Goal: Task Accomplishment & Management: Complete application form

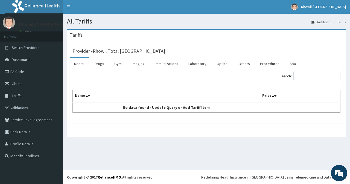
click at [189, 96] on th "Name" at bounding box center [166, 96] width 187 height 13
click at [140, 99] on th "Name" at bounding box center [166, 96] width 187 height 13
click at [111, 97] on th "Name" at bounding box center [166, 96] width 187 height 13
click at [306, 74] on input "Search:" at bounding box center [316, 76] width 47 height 8
type input "ADMI"
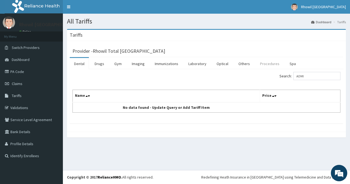
click at [261, 65] on link "Procedures" at bounding box center [269, 63] width 28 height 11
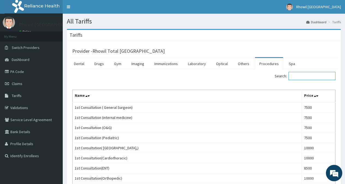
click at [301, 76] on input "Search:" at bounding box center [312, 76] width 47 height 8
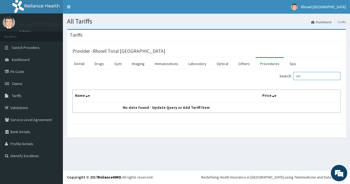
type input "A"
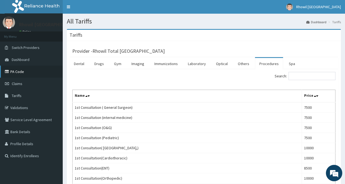
click at [19, 75] on link "PA Code" at bounding box center [31, 72] width 63 height 12
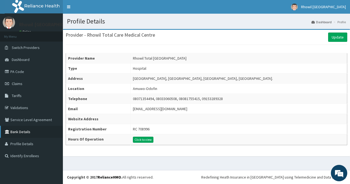
click at [33, 129] on link "Bank Details" at bounding box center [31, 132] width 63 height 12
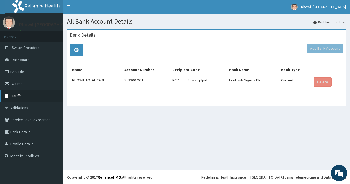
click at [25, 98] on link "Tariffs" at bounding box center [31, 96] width 63 height 12
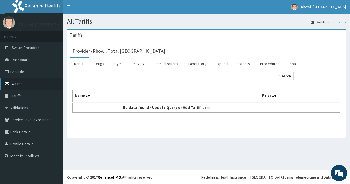
click at [22, 87] on link "Claims" at bounding box center [31, 84] width 63 height 12
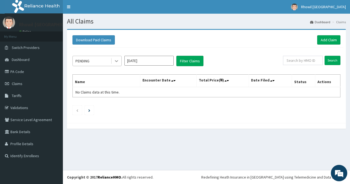
click at [119, 60] on div at bounding box center [116, 61] width 10 height 10
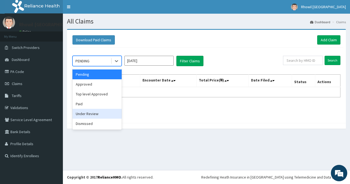
click at [93, 111] on div "Under Review" at bounding box center [96, 114] width 49 height 10
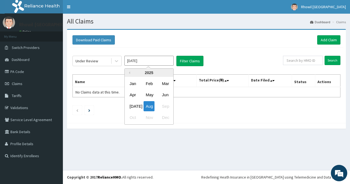
click at [158, 63] on input "Aug 2025" at bounding box center [148, 61] width 49 height 10
click at [136, 107] on div "Jul" at bounding box center [132, 106] width 11 height 10
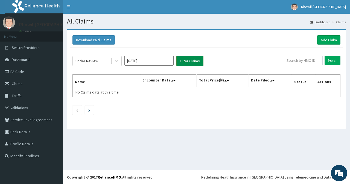
click at [192, 62] on button "Filter Claims" at bounding box center [189, 61] width 27 height 10
click at [186, 64] on button "Filter Claims" at bounding box center [189, 61] width 27 height 10
click at [113, 63] on div at bounding box center [116, 61] width 10 height 10
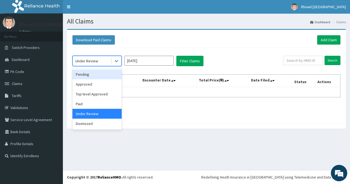
click at [100, 76] on div "Pending" at bounding box center [96, 74] width 49 height 10
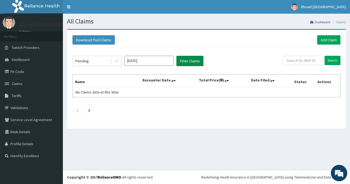
click at [177, 60] on button "Filter Claims" at bounding box center [189, 61] width 27 height 10
click at [184, 64] on button "Filter Claims" at bounding box center [189, 61] width 27 height 10
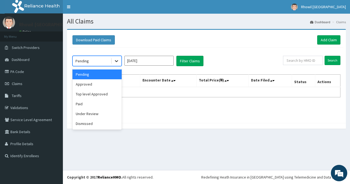
click at [119, 62] on icon at bounding box center [116, 60] width 5 height 5
click at [101, 88] on div "Approved" at bounding box center [96, 84] width 49 height 10
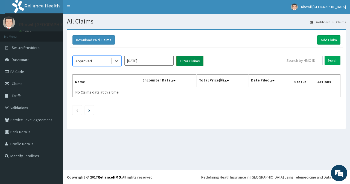
click at [188, 61] on button "Filter Claims" at bounding box center [189, 61] width 27 height 10
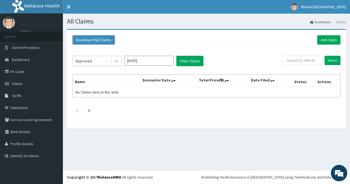
click at [118, 63] on icon at bounding box center [116, 60] width 5 height 5
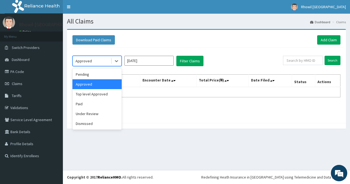
click at [97, 87] on div "Approved" at bounding box center [96, 84] width 49 height 10
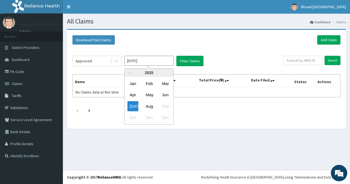
click at [143, 60] on input "Jul 2025" at bounding box center [148, 61] width 49 height 10
click at [165, 94] on div "Jun" at bounding box center [164, 95] width 11 height 10
type input "Jun 2025"
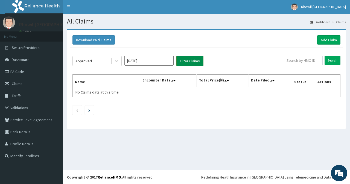
click at [189, 62] on button "Filter Claims" at bounding box center [189, 61] width 27 height 10
click at [117, 62] on icon at bounding box center [116, 60] width 5 height 5
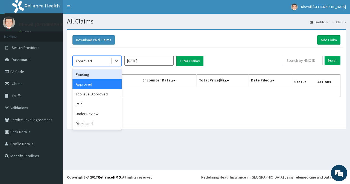
click at [104, 78] on div "Pending" at bounding box center [96, 74] width 49 height 10
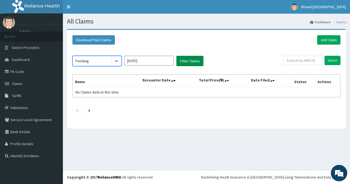
click at [198, 58] on button "Filter Claims" at bounding box center [189, 61] width 27 height 10
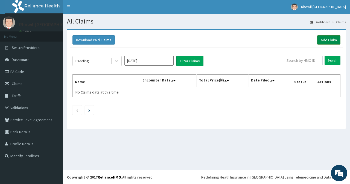
click at [321, 37] on link "Add Claim" at bounding box center [328, 39] width 23 height 9
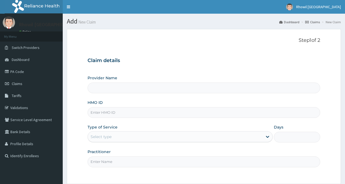
type input "Rhowil Total Care Medical Centre"
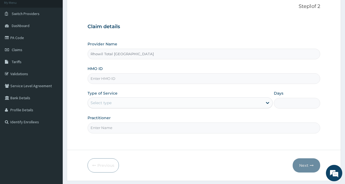
scroll to position [49, 0]
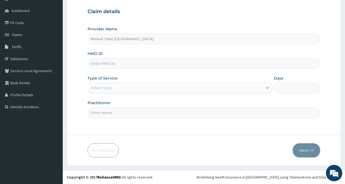
click at [269, 87] on icon at bounding box center [267, 87] width 5 height 5
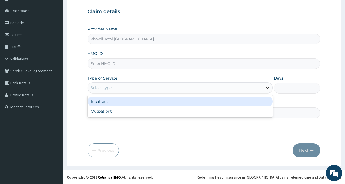
click at [269, 87] on icon at bounding box center [267, 87] width 5 height 5
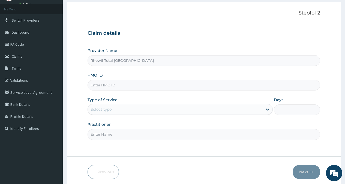
scroll to position [0, 0]
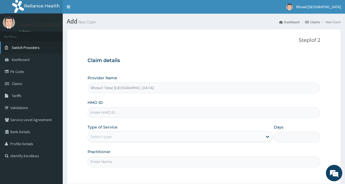
click at [25, 50] on link "Switch Providers" at bounding box center [31, 48] width 63 height 12
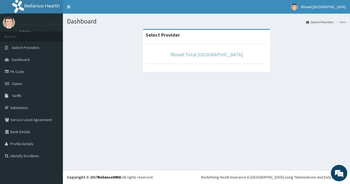
click at [184, 54] on link "Rhowil Total [GEOGRAPHIC_DATA]" at bounding box center [206, 54] width 72 height 6
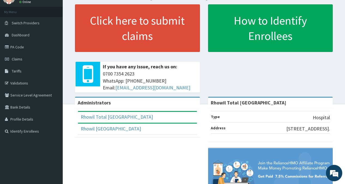
scroll to position [21, 0]
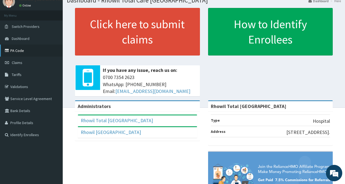
click at [28, 47] on link "PA Code" at bounding box center [31, 51] width 63 height 12
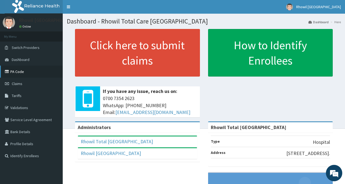
click at [13, 70] on link "PA Code" at bounding box center [31, 72] width 63 height 12
click at [17, 70] on link "PA Code" at bounding box center [31, 72] width 63 height 12
